Goal: Task Accomplishment & Management: Manage account settings

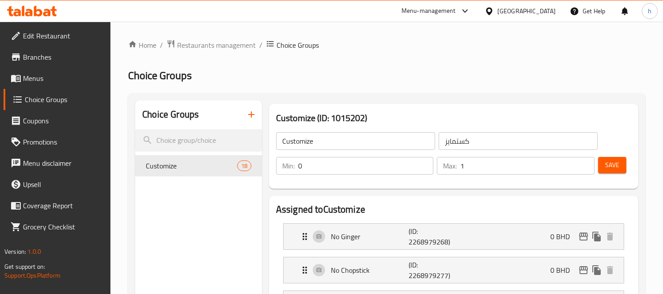
scroll to position [876, 0]
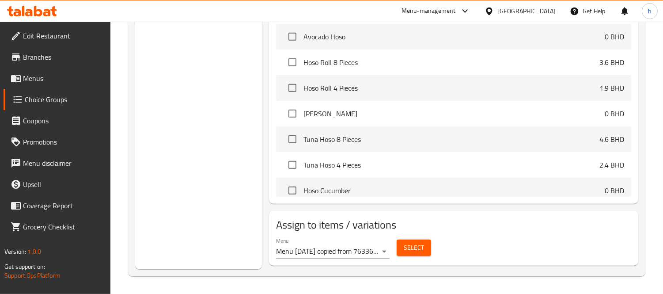
drag, startPoint x: 0, startPoint y: 0, endPoint x: 27, endPoint y: 6, distance: 27.2
click at [27, 6] on icon at bounding box center [32, 11] width 50 height 11
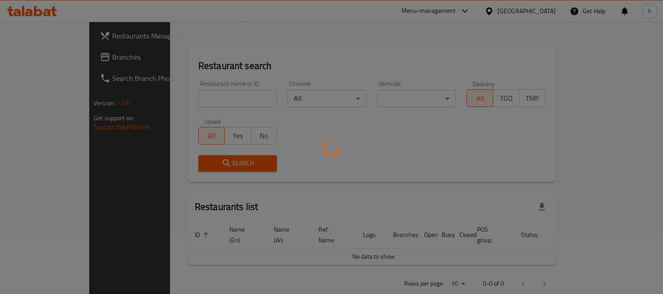
scroll to position [58, 0]
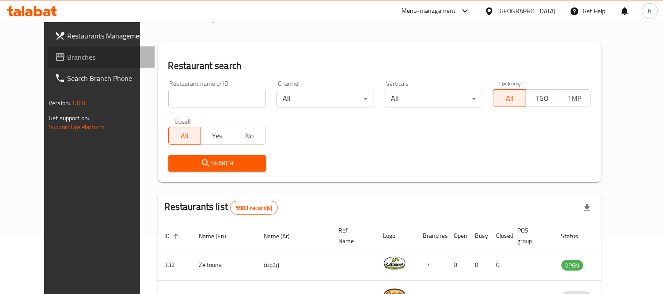
click at [67, 59] on span "Branches" at bounding box center [107, 57] width 81 height 11
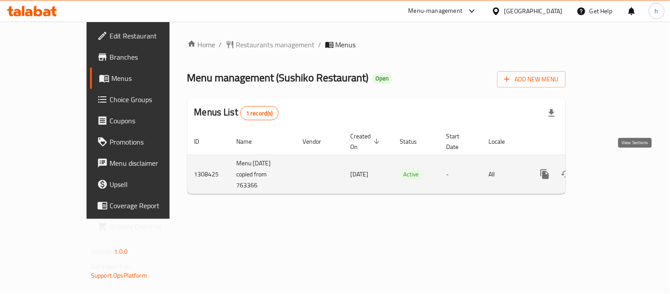
click at [614, 169] on icon "enhanced table" at bounding box center [609, 174] width 11 height 11
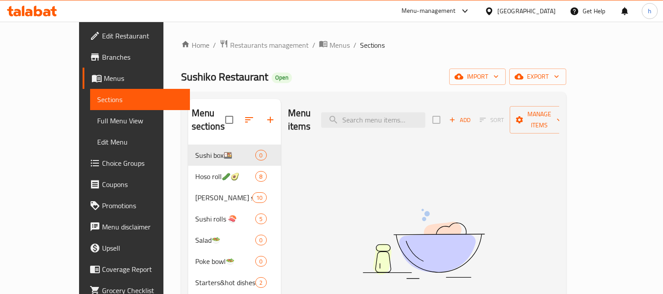
click at [102, 163] on span "Choice Groups" at bounding box center [142, 163] width 81 height 11
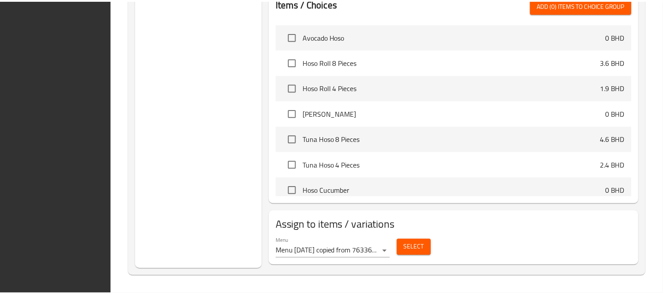
scroll to position [876, 0]
